Goal: Task Accomplishment & Management: Manage account settings

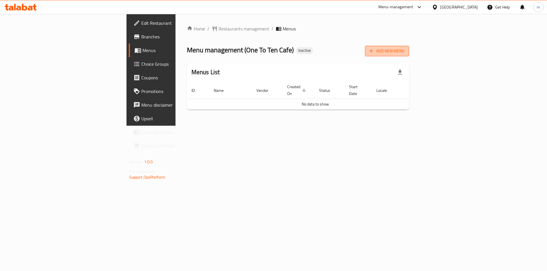
click at [404, 52] on span "Add New Menu" at bounding box center [386, 51] width 35 height 7
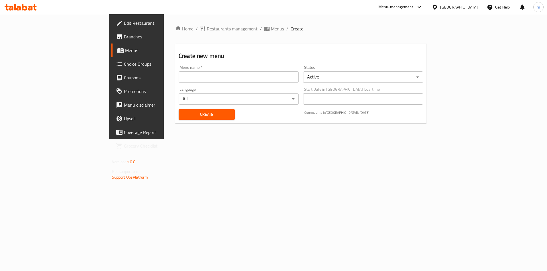
drag, startPoint x: 291, startPoint y: 77, endPoint x: 288, endPoint y: 77, distance: 3.4
click at [291, 77] on input "text" at bounding box center [238, 76] width 120 height 11
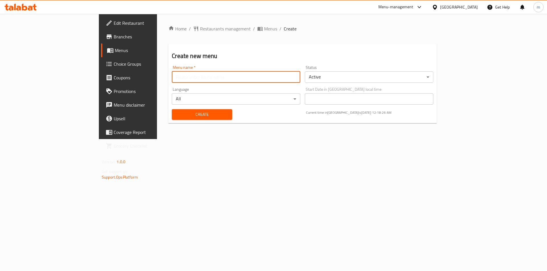
type input "Final Menu"
click at [176, 118] on span "Create" at bounding box center [201, 114] width 51 height 7
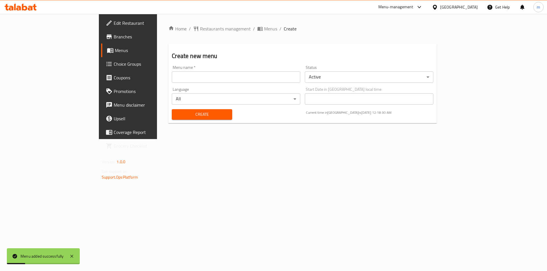
click at [115, 52] on span "Menus" at bounding box center [150, 50] width 71 height 7
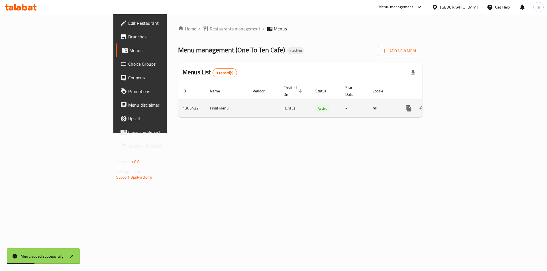
click at [453, 105] on icon "enhanced table" at bounding box center [449, 108] width 7 height 7
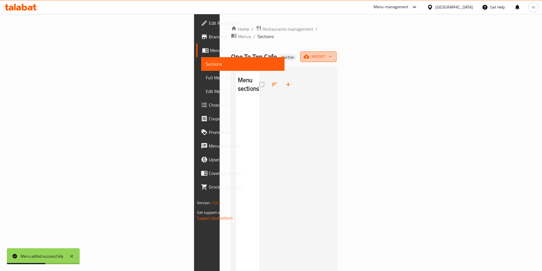
click at [309, 54] on icon "button" at bounding box center [307, 57] width 6 height 6
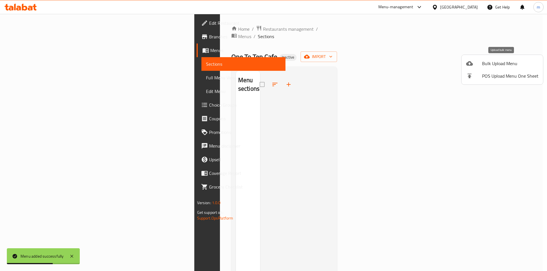
click at [471, 65] on icon at bounding box center [469, 63] width 7 height 5
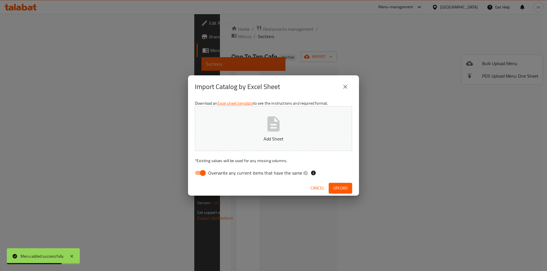
click at [201, 170] on input "Overwrite any current items that have the same ID." at bounding box center [202, 173] width 32 height 11
checkbox input "false"
click at [233, 143] on button "Add Sheet" at bounding box center [273, 128] width 157 height 45
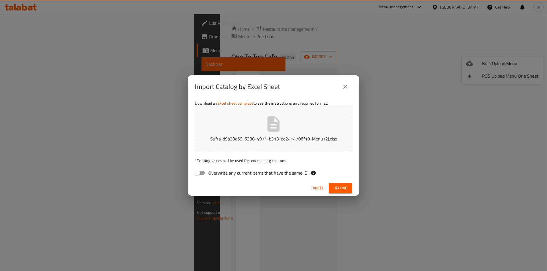
click at [339, 189] on span "Upload" at bounding box center [340, 188] width 14 height 7
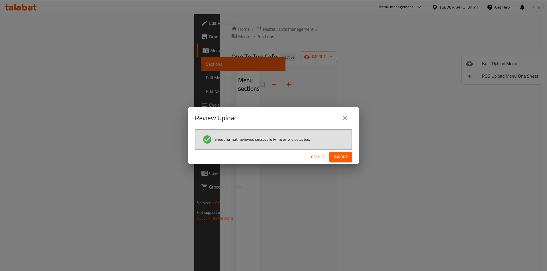
click at [346, 152] on button "Import" at bounding box center [340, 157] width 23 height 11
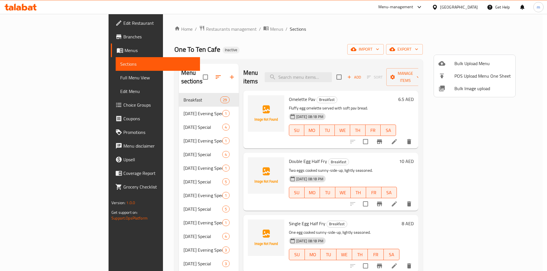
click at [54, 68] on div at bounding box center [273, 135] width 547 height 271
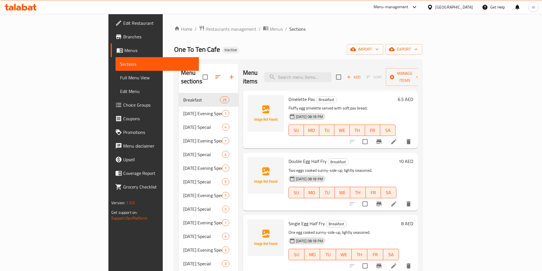
click at [123, 103] on span "Choice Groups" at bounding box center [158, 105] width 71 height 7
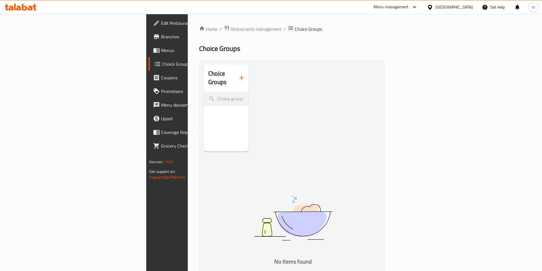
click at [162, 63] on span "Choice Groups" at bounding box center [197, 64] width 70 height 7
click at [235, 77] on button "button" at bounding box center [242, 78] width 14 height 14
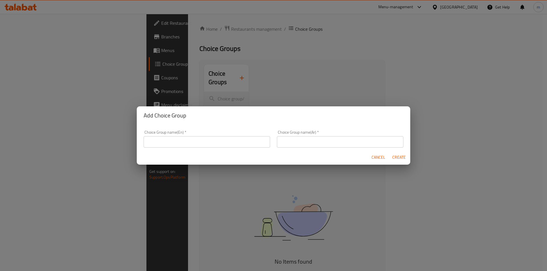
click at [208, 144] on input "text" at bounding box center [206, 141] width 126 height 11
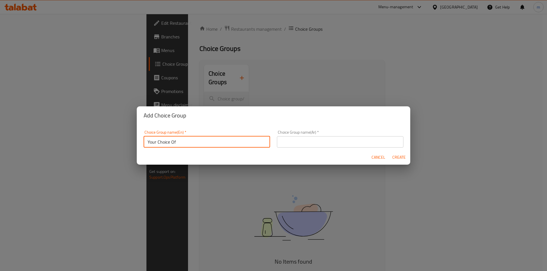
type input "Your Choice Of"
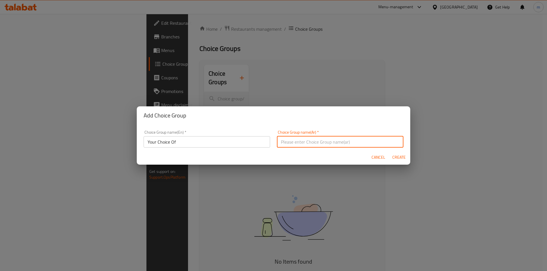
click at [293, 140] on input "text" at bounding box center [340, 141] width 126 height 11
type input "اختيارك من"
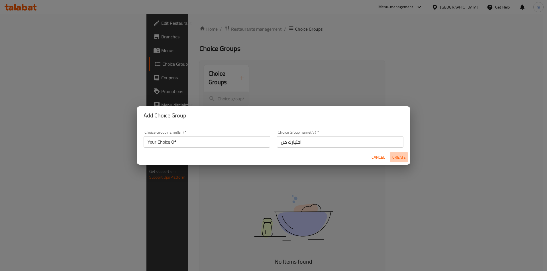
click at [400, 160] on span "Create" at bounding box center [399, 157] width 14 height 7
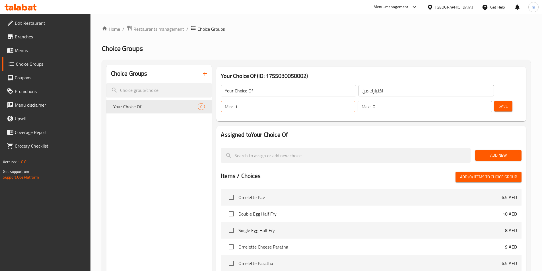
type input "1"
click at [355, 101] on input "1" at bounding box center [295, 106] width 120 height 11
type input "1"
click at [477, 101] on input "1" at bounding box center [432, 106] width 119 height 11
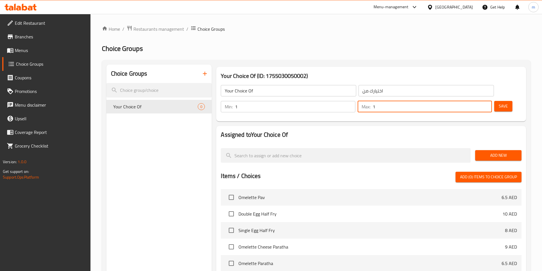
click at [489, 150] on button "Add New" at bounding box center [498, 155] width 46 height 11
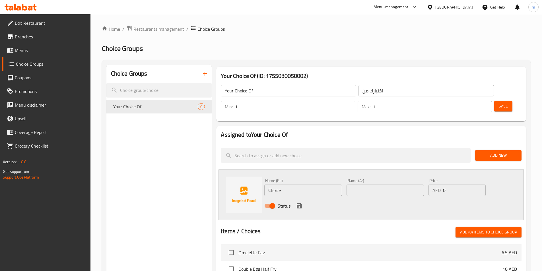
click at [285, 185] on input "Choice" at bounding box center [302, 190] width 77 height 11
paste input "tawa"
click at [303, 185] on input "tawa" at bounding box center [302, 190] width 77 height 11
type input "Tawa"
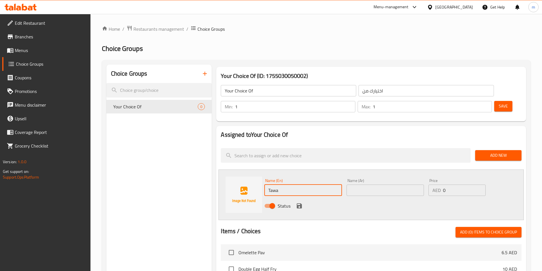
click at [360, 185] on input "text" at bounding box center [385, 190] width 77 height 11
type input "تاوا"
click at [298, 203] on icon "save" at bounding box center [299, 206] width 7 height 7
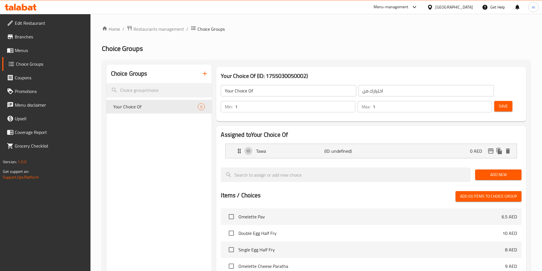
click at [492, 171] on span "Add New" at bounding box center [498, 174] width 37 height 7
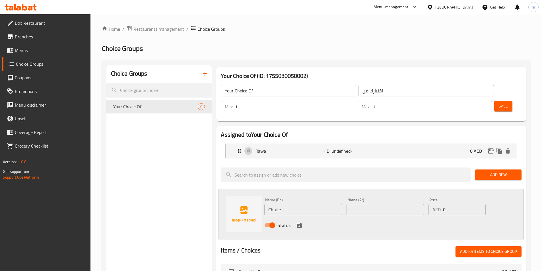
click at [285, 204] on input "Choice" at bounding box center [302, 209] width 77 height 11
click at [278, 204] on input "Choice" at bounding box center [302, 209] width 77 height 11
paste input "tandoor"
click at [278, 204] on input "Choice" at bounding box center [302, 209] width 77 height 11
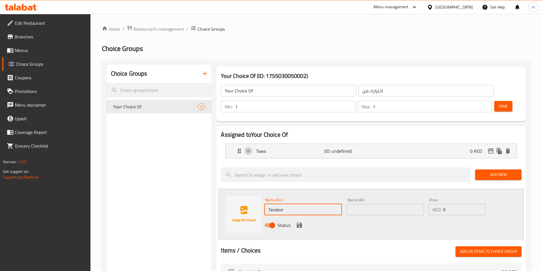
type input "Tandoor"
click at [286, 189] on div "Name (En) Tandoor Name (En) Name (Ar) Name (Ar) Price AED 0 Price Status" at bounding box center [371, 214] width 305 height 51
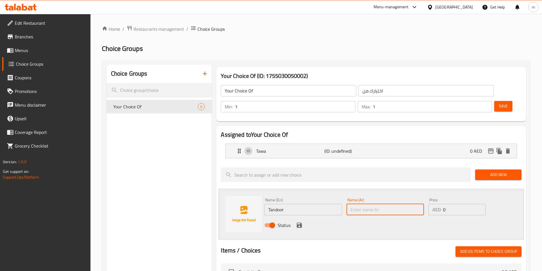
click at [372, 204] on input "text" at bounding box center [385, 209] width 77 height 11
paste input "تندور"
type input "تندور"
click at [299, 222] on icon "save" at bounding box center [299, 225] width 7 height 7
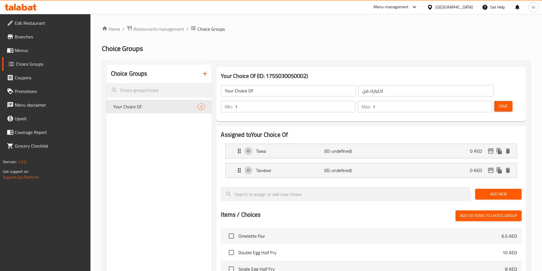
click at [494, 101] on button "Save" at bounding box center [503, 106] width 18 height 11
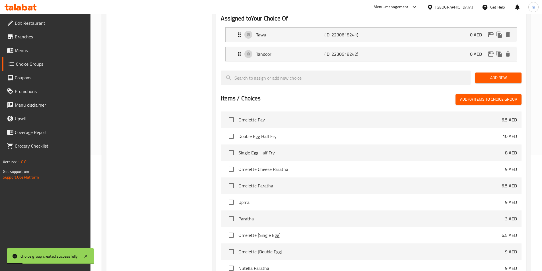
scroll to position [164, 0]
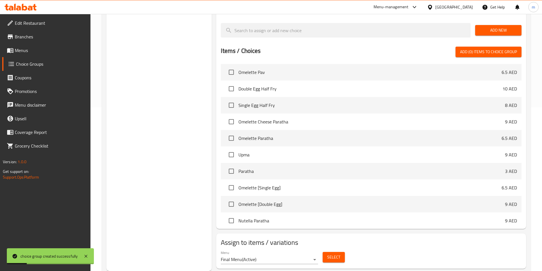
click at [331, 252] on button "Select" at bounding box center [334, 257] width 22 height 11
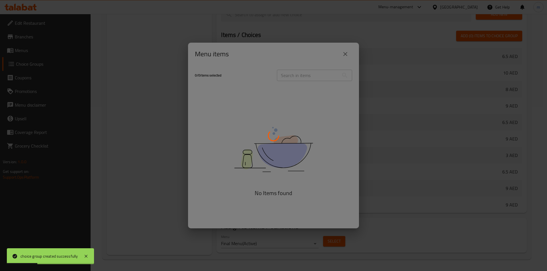
click at [293, 79] on div at bounding box center [273, 135] width 547 height 271
click at [299, 74] on div at bounding box center [273, 135] width 547 height 271
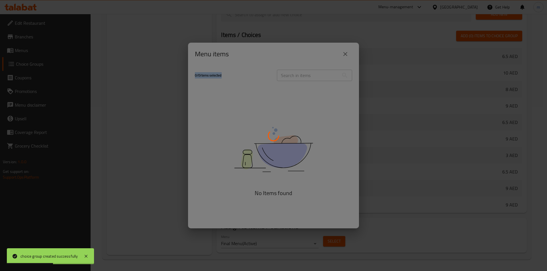
click at [299, 74] on div at bounding box center [273, 135] width 547 height 271
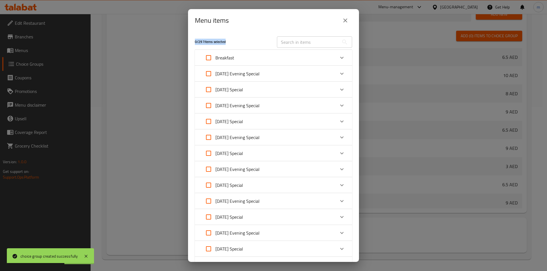
click at [299, 74] on div "[DATE] Evening Special" at bounding box center [268, 74] width 133 height 14
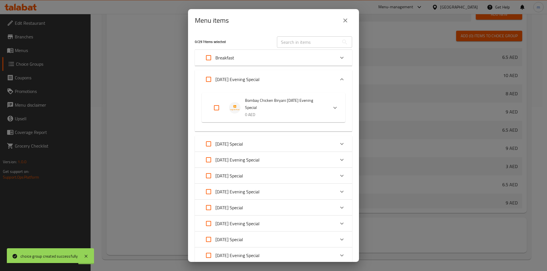
click at [298, 40] on input "text" at bounding box center [308, 41] width 62 height 11
paste input "roti"
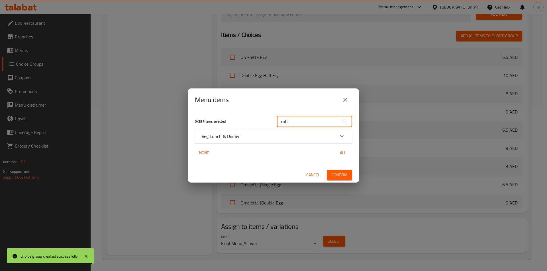
type input "roti"
click at [215, 140] on p "Veg Lunch & Dinner" at bounding box center [221, 136] width 38 height 7
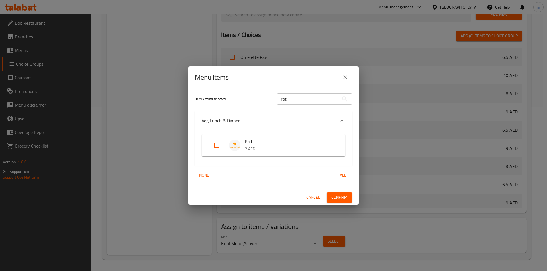
click at [217, 146] on input "Expand" at bounding box center [217, 146] width 14 height 14
checkbox input "true"
click at [338, 194] on span "Confirm" at bounding box center [339, 197] width 16 height 7
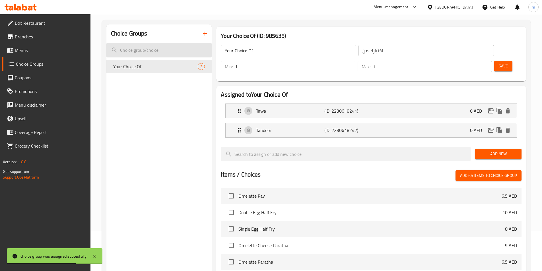
scroll to position [0, 0]
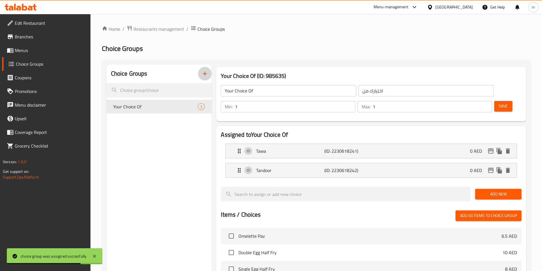
click at [203, 73] on icon "button" at bounding box center [205, 73] width 7 height 7
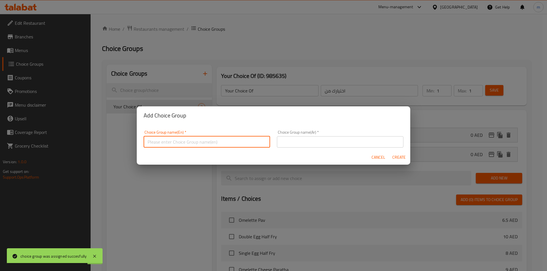
click at [203, 136] on input "text" at bounding box center [206, 141] width 126 height 11
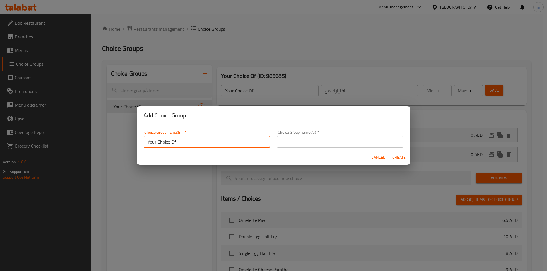
type input "Your Choice Of"
click at [282, 141] on input "text" at bounding box center [340, 141] width 126 height 11
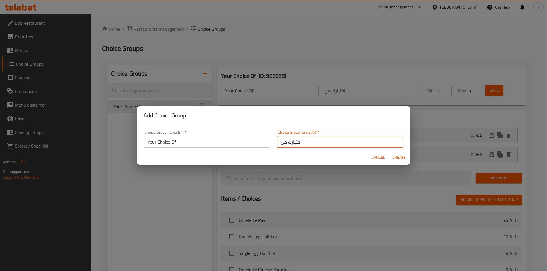
type input "اختيارك من"
click at [401, 154] on span "Create" at bounding box center [399, 157] width 14 height 7
type input "Your Choice Of"
type input "اختيارك من"
type input "0"
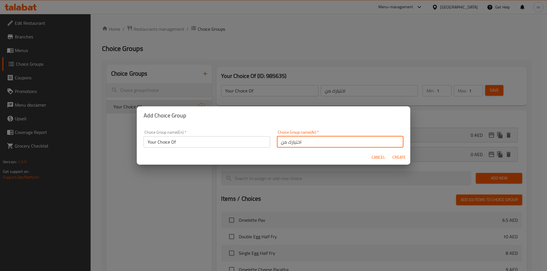
type input "0"
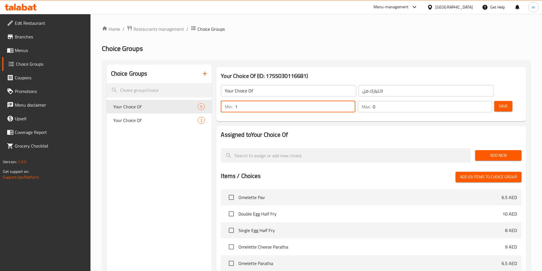
type input "1"
click at [355, 101] on input "1" at bounding box center [295, 106] width 120 height 11
type input "1"
click at [476, 101] on input "1" at bounding box center [432, 106] width 119 height 11
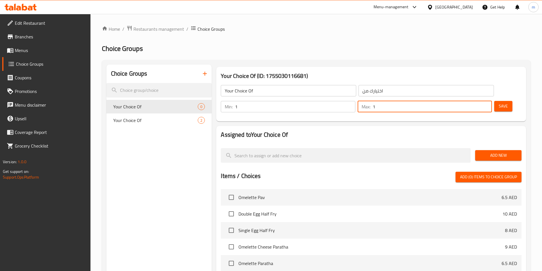
click at [486, 144] on div at bounding box center [371, 146] width 301 height 5
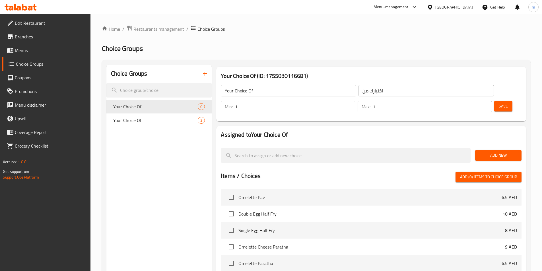
click at [488, 150] on button "Add New" at bounding box center [498, 155] width 46 height 11
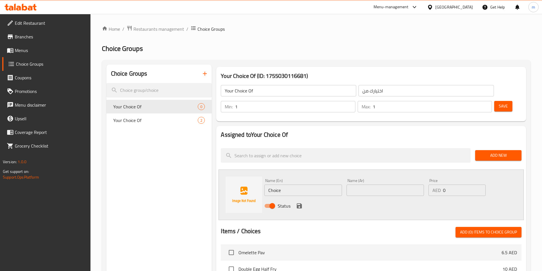
click at [312, 179] on div "Name (En) Choice Name (En)" at bounding box center [302, 187] width 77 height 17
click at [308, 185] on input "Choice" at bounding box center [302, 190] width 77 height 11
paste input "chicken"
click at [296, 185] on input "Choicechicken" at bounding box center [302, 190] width 77 height 11
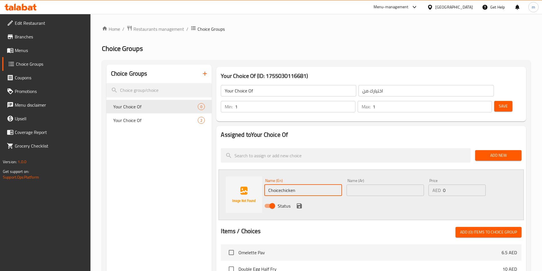
click at [296, 185] on input "Choicechicken" at bounding box center [302, 190] width 77 height 11
paste input "text"
type input "Chicken"
click at [357, 185] on input "text" at bounding box center [385, 190] width 77 height 11
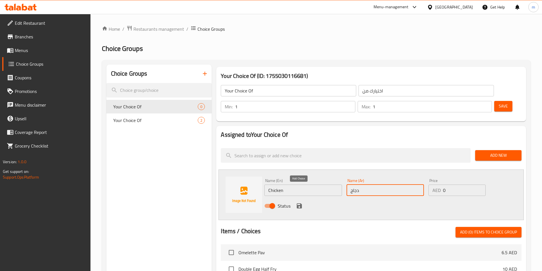
type input "دجاج"
click at [297, 204] on icon "save" at bounding box center [299, 206] width 5 height 5
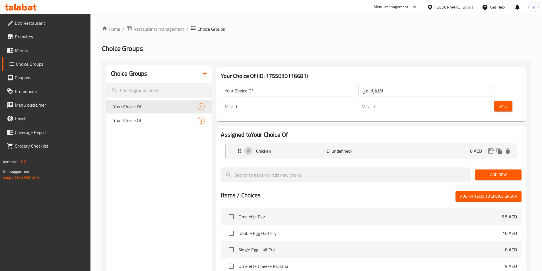
click at [483, 170] on button "Add New" at bounding box center [498, 175] width 46 height 11
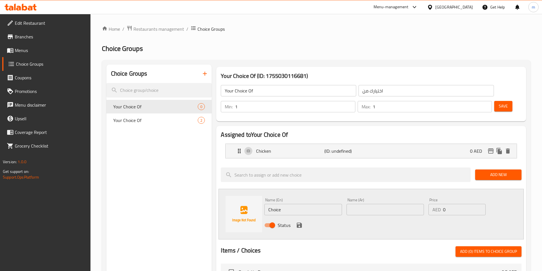
click at [298, 204] on input "Choice" at bounding box center [302, 209] width 77 height 11
paste input "meat"
click at [298, 204] on input "Choice" at bounding box center [302, 209] width 77 height 11
type input "Meat"
click at [367, 204] on input "text" at bounding box center [385, 209] width 77 height 11
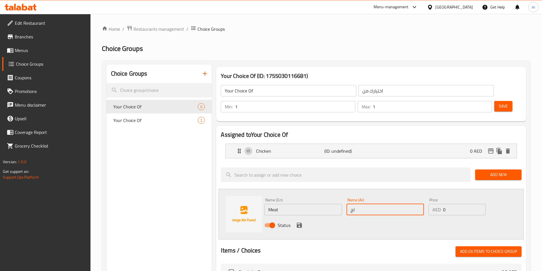
type input "لحم"
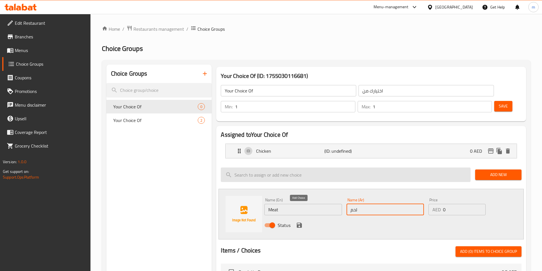
click at [295, 221] on button "save" at bounding box center [299, 225] width 9 height 9
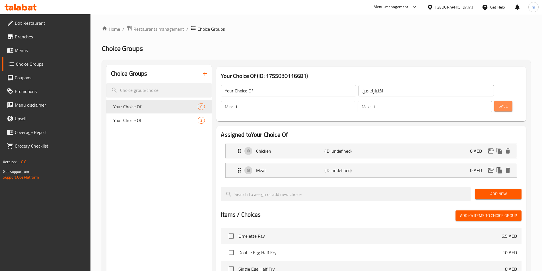
click at [494, 101] on button "Save" at bounding box center [503, 106] width 18 height 11
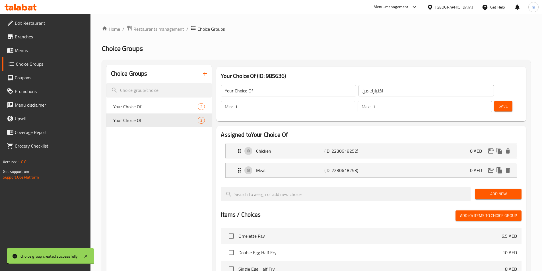
scroll to position [164, 0]
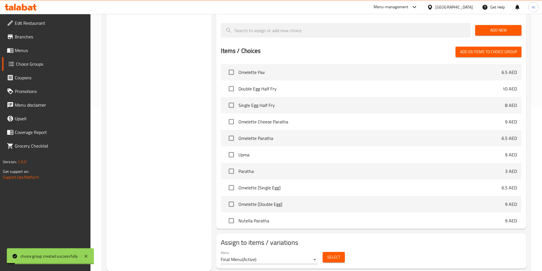
click at [326, 252] on button "Select" at bounding box center [334, 257] width 22 height 11
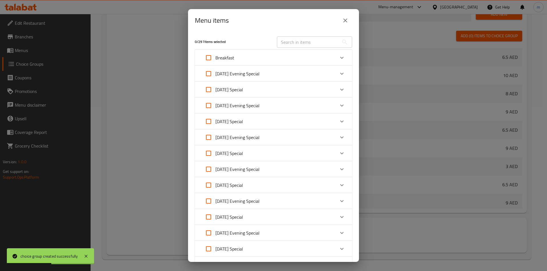
click at [288, 44] on input "text" at bounding box center [308, 41] width 62 height 11
paste input "Kabaab Combo"
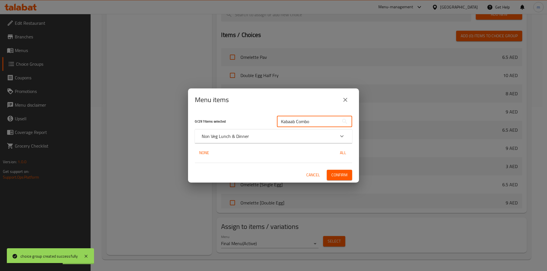
type input "Kabaab Combo"
click at [227, 133] on p "Non Veg Lunch & Dinner" at bounding box center [225, 136] width 47 height 7
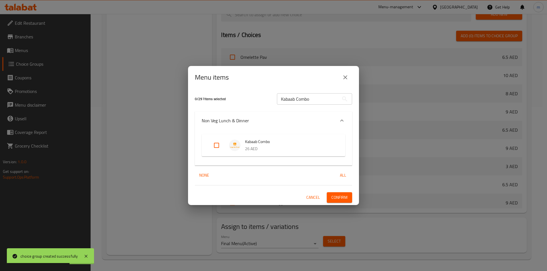
click at [229, 145] on img "Expand" at bounding box center [234, 145] width 11 height 11
click at [212, 145] on input "Expand" at bounding box center [217, 146] width 14 height 14
checkbox input "true"
click at [335, 194] on span "Confirm" at bounding box center [339, 197] width 16 height 7
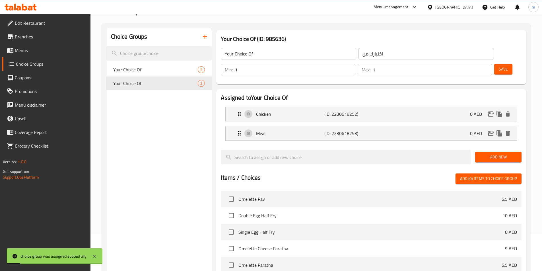
scroll to position [0, 0]
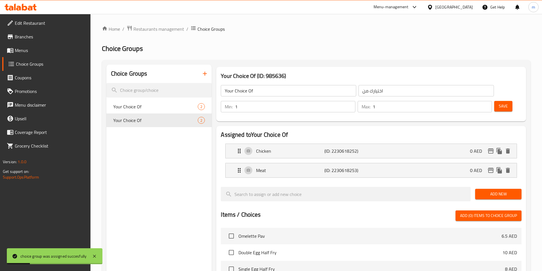
click at [22, 51] on span "Menus" at bounding box center [50, 50] width 71 height 7
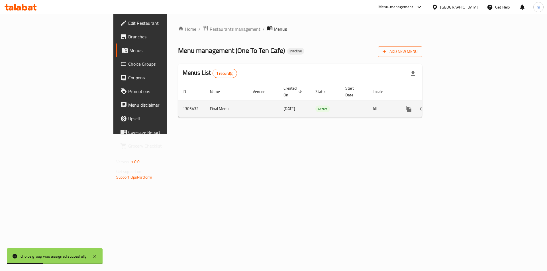
click at [452, 106] on icon "enhanced table" at bounding box center [449, 108] width 5 height 5
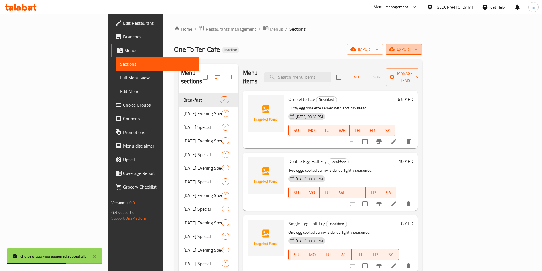
click at [418, 52] on span "export" at bounding box center [404, 49] width 28 height 7
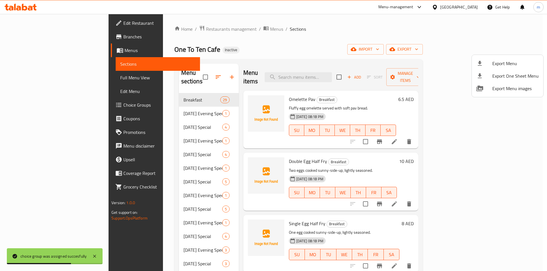
click at [492, 63] on div at bounding box center [484, 63] width 16 height 7
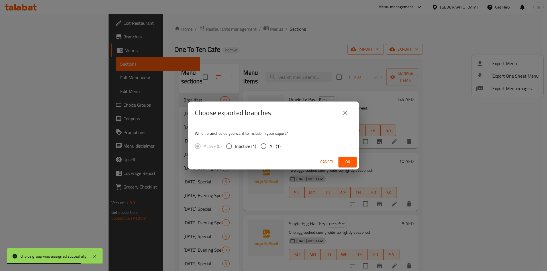
click at [265, 147] on input "All (1)" at bounding box center [263, 146] width 12 height 12
radio input "true"
click at [345, 160] on span "Ok" at bounding box center [347, 162] width 9 height 7
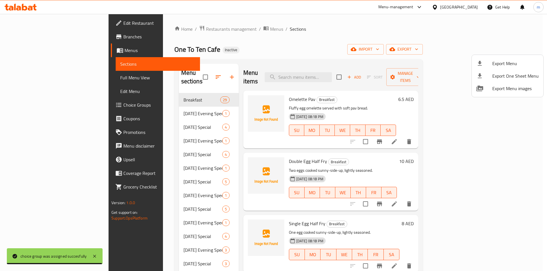
click at [24, 77] on div at bounding box center [273, 135] width 547 height 271
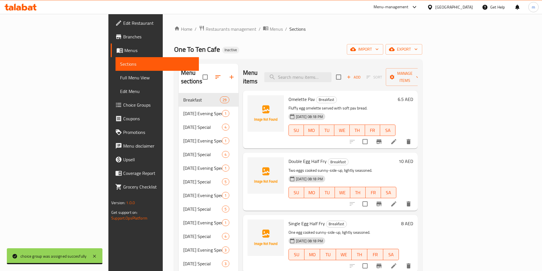
click at [120, 78] on span "Full Menu View" at bounding box center [157, 77] width 74 height 7
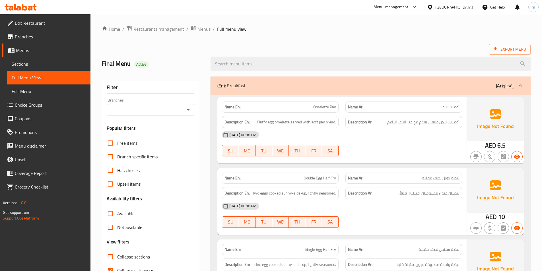
click at [109, 151] on input "Branch specific items" at bounding box center [111, 157] width 14 height 14
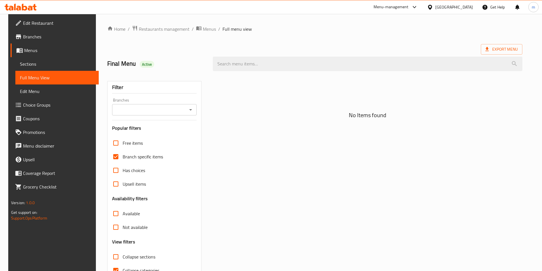
scroll to position [32, 0]
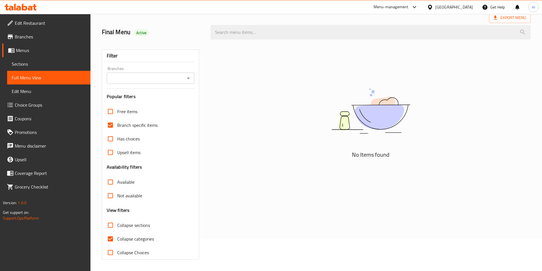
click at [110, 123] on input "Branch specific items" at bounding box center [111, 125] width 14 height 14
checkbox input "false"
click at [109, 237] on input "Collapse categories" at bounding box center [111, 239] width 14 height 14
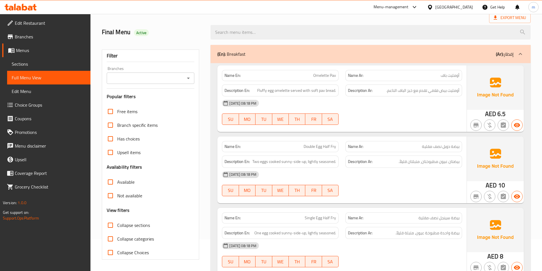
click at [111, 232] on input "Collapse categories" at bounding box center [111, 239] width 14 height 14
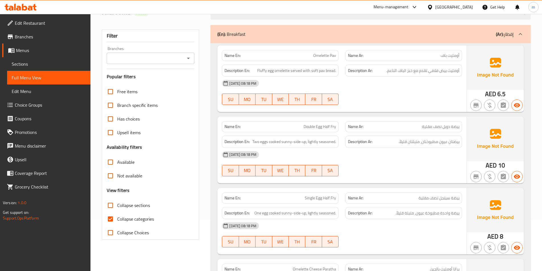
scroll to position [114, 0]
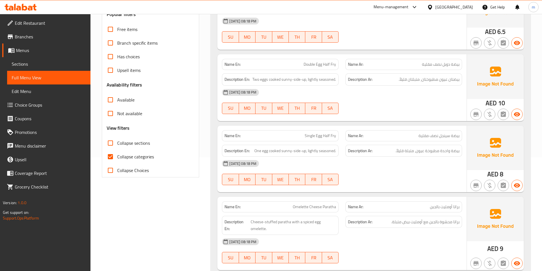
click at [113, 157] on input "Collapse categories" at bounding box center [111, 157] width 14 height 14
checkbox input "false"
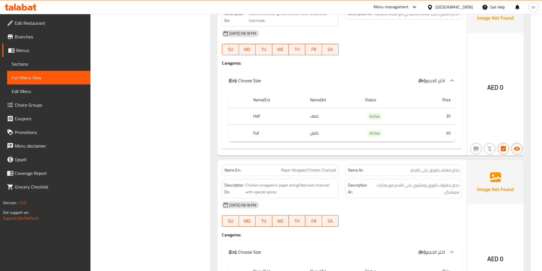
scroll to position [16697, 0]
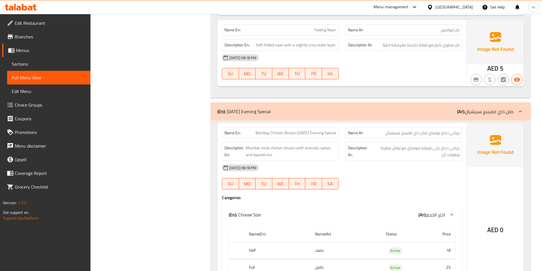
scroll to position [2235, 0]
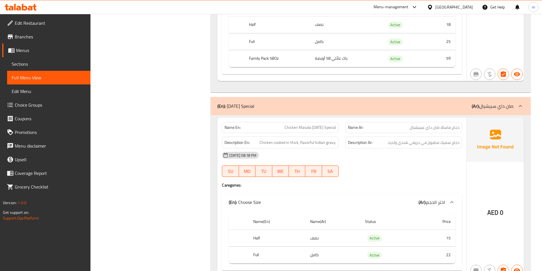
scroll to position [2484, 0]
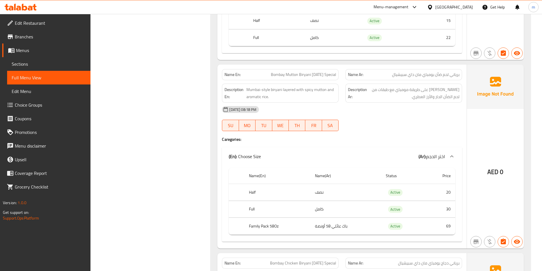
scroll to position [3651, 0]
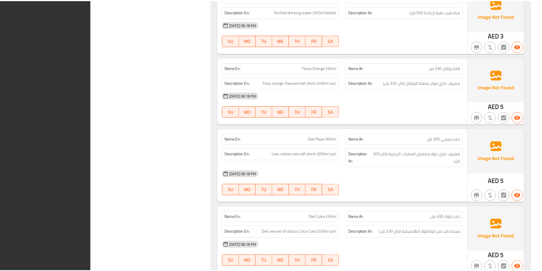
scroll to position [28564, 0]
